Goal: Navigation & Orientation: Find specific page/section

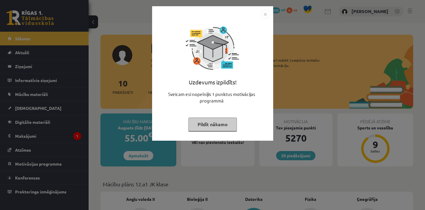
click at [219, 129] on button "Pildīt nākamo" at bounding box center [213, 124] width 48 height 14
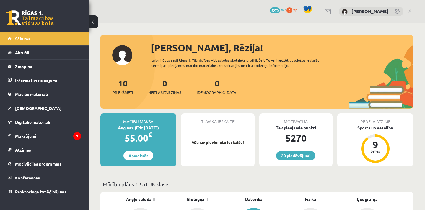
click at [148, 157] on link "Apmaksāt" at bounding box center [139, 155] width 30 height 9
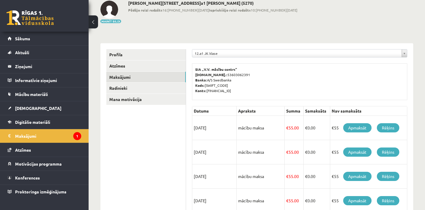
scroll to position [42, 0]
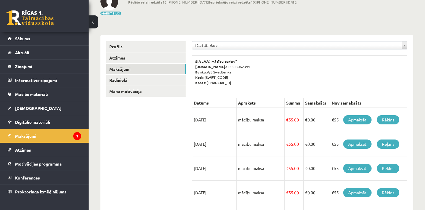
click at [351, 121] on link "Apmaksāt" at bounding box center [357, 119] width 28 height 9
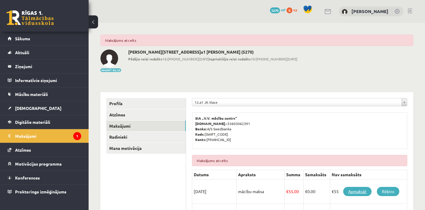
click at [356, 192] on link "Apmaksāt" at bounding box center [357, 191] width 28 height 9
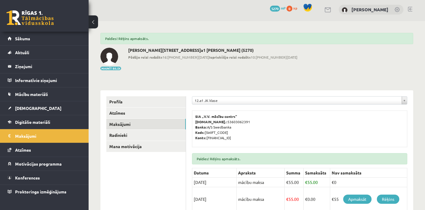
scroll to position [1, 0]
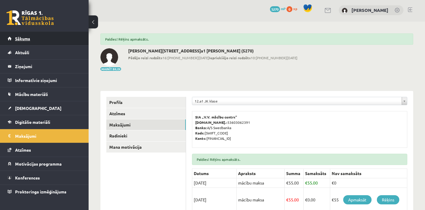
click at [53, 36] on link "Sākums" at bounding box center [45, 39] width 74 height 14
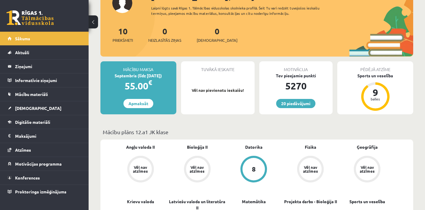
scroll to position [55, 0]
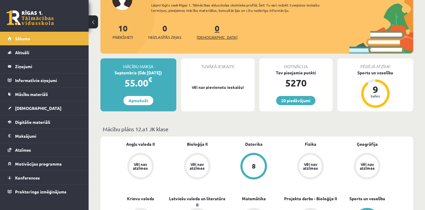
click at [208, 35] on span "[DEMOGRAPHIC_DATA]" at bounding box center [217, 37] width 41 height 6
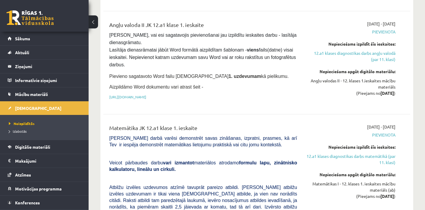
scroll to position [145, 0]
click at [146, 95] on link "https://drive.google.com/drive/folders/1IHE_ip15KOAbO2Se1NDGwZ2e__vlzPUf?usp=sh…" at bounding box center [127, 97] width 37 height 5
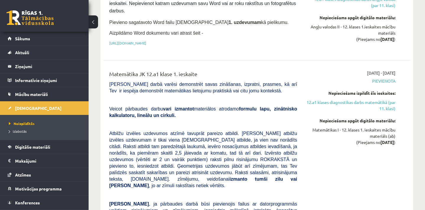
scroll to position [199, 0]
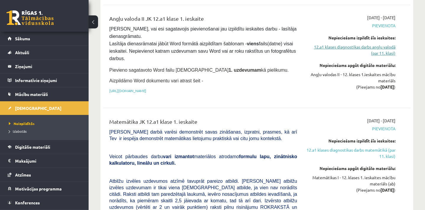
click at [362, 46] on link "12.a1 klases diagnostikas darbs angļu valodā (par 11. klasi)" at bounding box center [351, 50] width 90 height 12
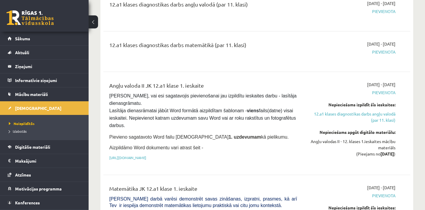
scroll to position [86, 0]
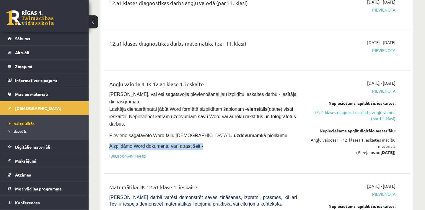
drag, startPoint x: 196, startPoint y: 147, endPoint x: 195, endPoint y: 140, distance: 7.7
click at [195, 140] on div "Angļu valoda II JK 12.a1 klase 1. ieskaite Pārliecinies, vai esi sagatavojis pi…" at bounding box center [203, 122] width 197 height 84
drag, startPoint x: 257, startPoint y: 156, endPoint x: 215, endPoint y: 156, distance: 42.0
click at [215, 156] on p "https://drive.google.com/drive/folders/1IHE_ip15KOAbO2Se1NDGwZ2e__vlzPUf?usp=sh…" at bounding box center [203, 155] width 188 height 5
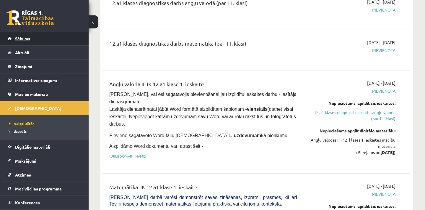
click at [54, 34] on link "Sākums" at bounding box center [45, 39] width 74 height 14
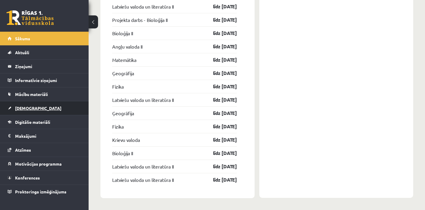
scroll to position [840, 0]
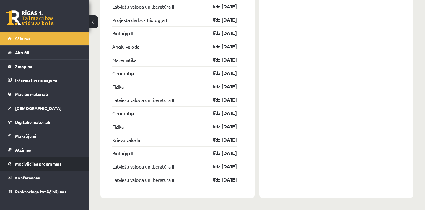
click at [56, 165] on span "Motivācijas programma" at bounding box center [38, 163] width 47 height 5
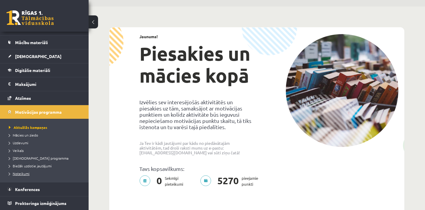
scroll to position [51, 0]
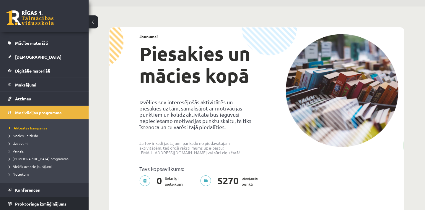
click at [54, 202] on span "Proktoringa izmēģinājums" at bounding box center [40, 203] width 51 height 5
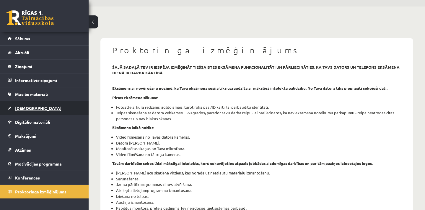
click at [41, 111] on link "[DEMOGRAPHIC_DATA]" at bounding box center [45, 108] width 74 height 14
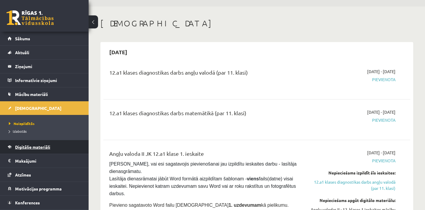
click at [48, 148] on span "Digitālie materiāli" at bounding box center [32, 146] width 35 height 5
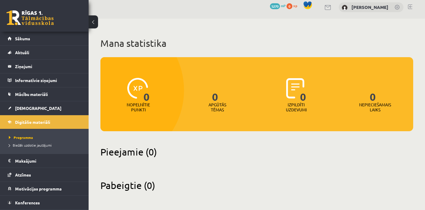
scroll to position [4, 0]
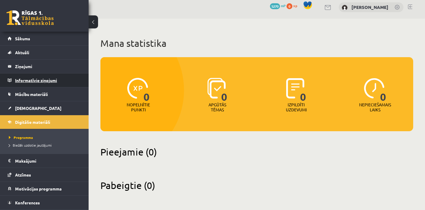
click at [69, 83] on legend "Informatīvie ziņojumi 0" at bounding box center [48, 80] width 66 height 14
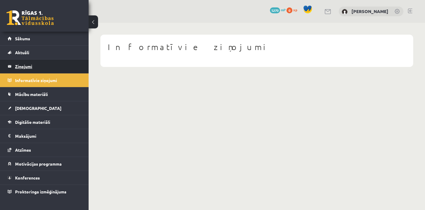
click at [64, 64] on legend "Ziņojumi 0" at bounding box center [48, 66] width 66 height 14
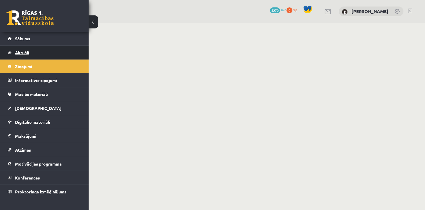
click at [52, 50] on link "Aktuāli" at bounding box center [45, 53] width 74 height 14
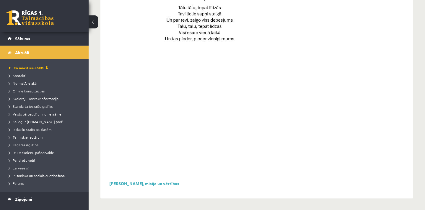
scroll to position [433, 0]
click at [66, 39] on link "Sākums" at bounding box center [45, 39] width 74 height 14
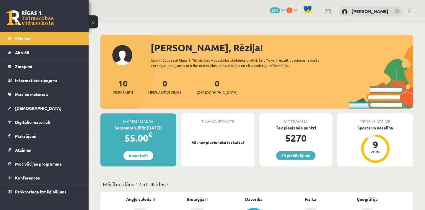
scroll to position [26, 0]
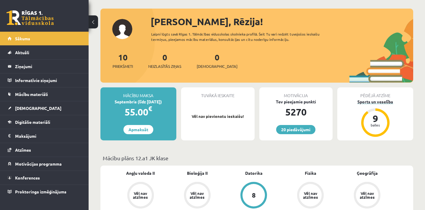
click at [358, 101] on div "Sports un veselība" at bounding box center [376, 101] width 76 height 6
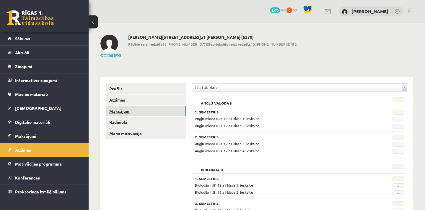
click at [156, 110] on link "Maksājumi" at bounding box center [146, 111] width 80 height 11
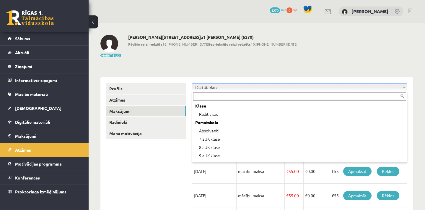
scroll to position [148, 0]
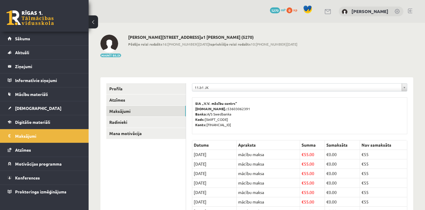
click at [223, 93] on div "**********" at bounding box center [299, 88] width 215 height 11
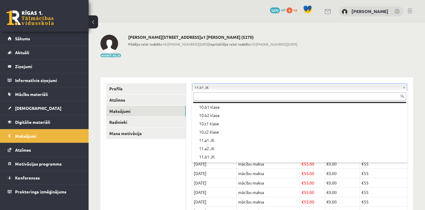
scroll to position [99, 0]
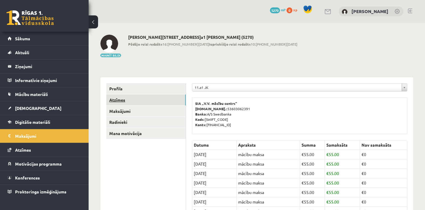
click at [138, 104] on link "Atzīmes" at bounding box center [146, 99] width 80 height 11
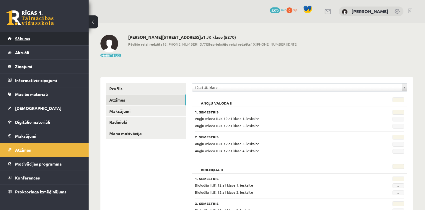
click at [68, 41] on link "Sākums" at bounding box center [45, 39] width 74 height 14
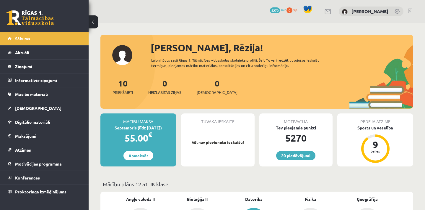
click at [412, 12] on link at bounding box center [410, 11] width 4 height 5
